Goal: Use online tool/utility: Utilize a website feature to perform a specific function

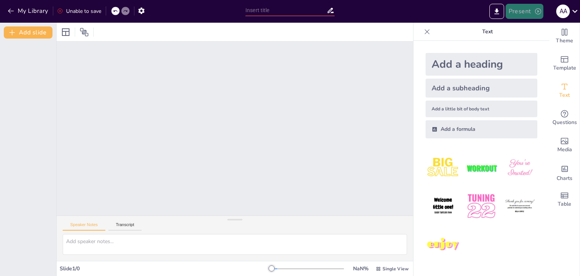
click at [515, 14] on button "Present" at bounding box center [525, 11] width 38 height 15
click at [515, 14] on div at bounding box center [290, 138] width 580 height 276
click at [499, 9] on icon "Export to PowerPoint" at bounding box center [497, 12] width 8 height 8
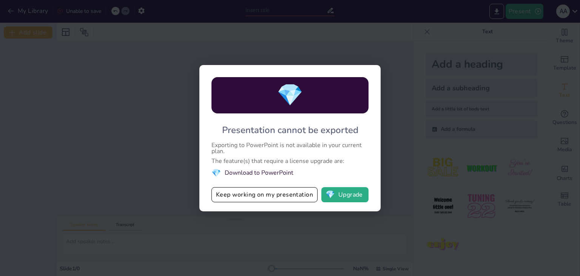
click at [275, 222] on div "💎 Presentation cannot be exported Exporting to PowerPoint is not available in y…" at bounding box center [290, 138] width 580 height 276
click at [221, 195] on button "Keep working on my presentation" at bounding box center [264, 194] width 106 height 15
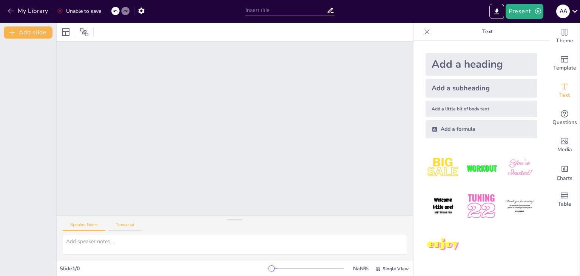
click at [128, 222] on button "Transcript" at bounding box center [125, 226] width 34 height 8
click at [81, 222] on button "Speaker Notes" at bounding box center [84, 226] width 43 height 8
click at [9, 13] on icon "button" at bounding box center [11, 11] width 8 height 8
click at [10, 15] on button "My Library" at bounding box center [29, 11] width 46 height 12
